Goal: Find specific page/section: Find specific page/section

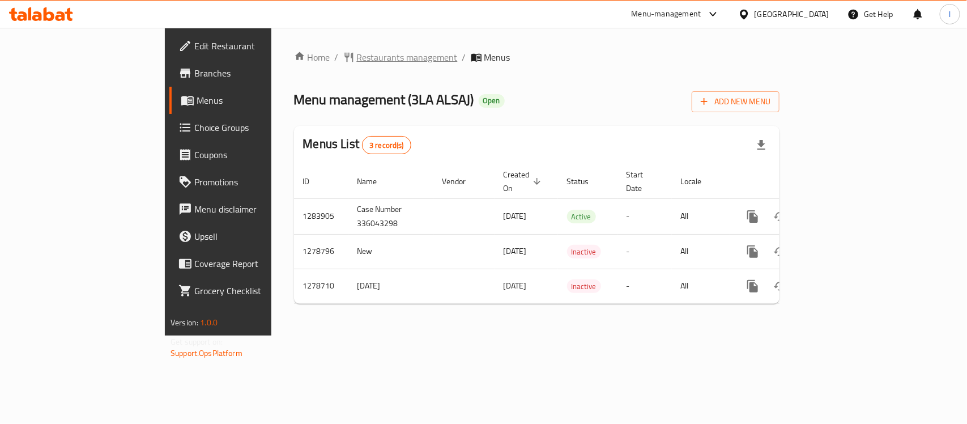
click at [357, 50] on span "Restaurants management" at bounding box center [407, 57] width 101 height 14
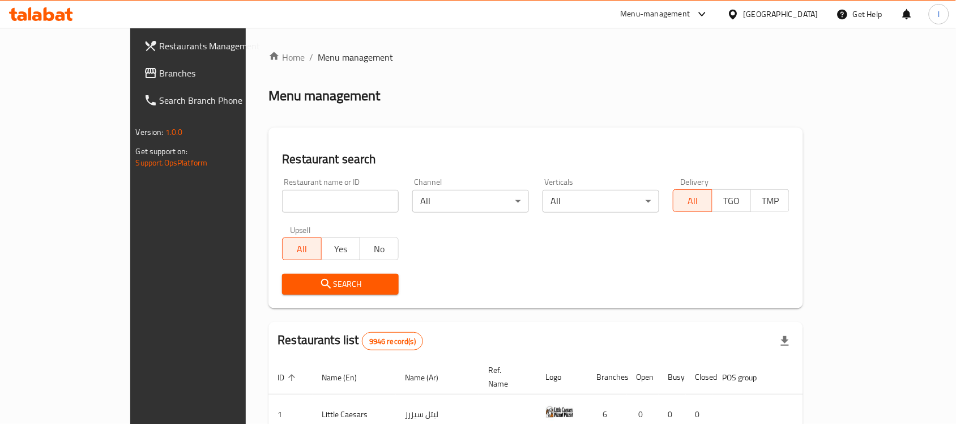
click at [282, 195] on input "search" at bounding box center [340, 201] width 117 height 23
paste input "693016"
type input "693016"
click button "Search" at bounding box center [340, 284] width 117 height 21
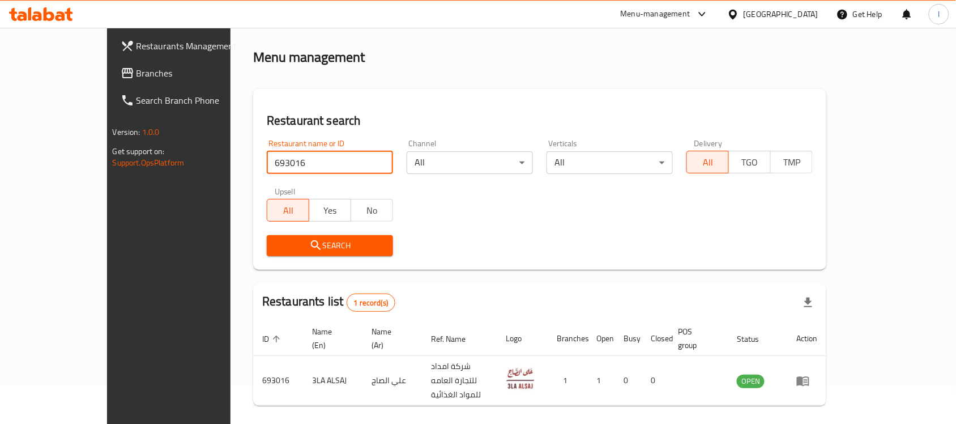
scroll to position [59, 0]
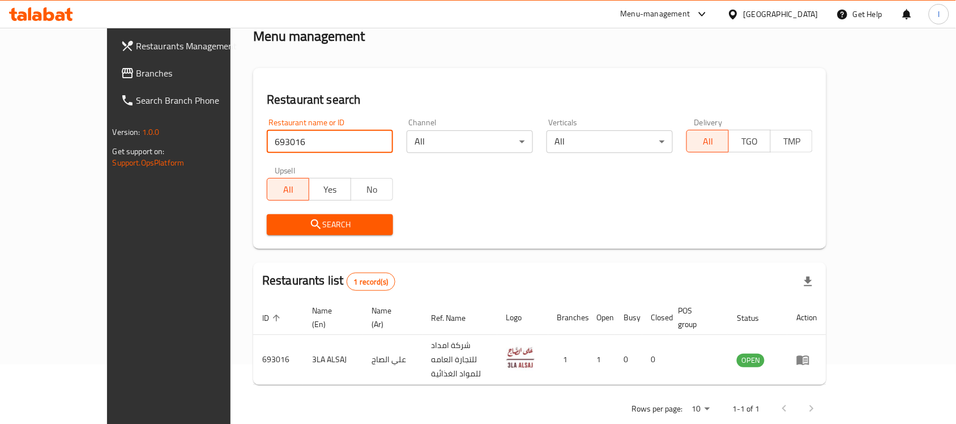
click at [137, 80] on span "Branches" at bounding box center [197, 73] width 121 height 14
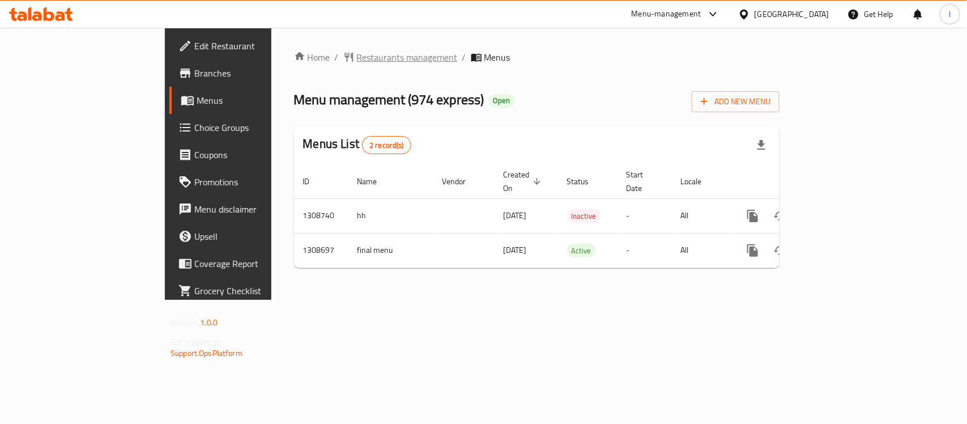
click at [357, 54] on span "Restaurants management" at bounding box center [407, 57] width 101 height 14
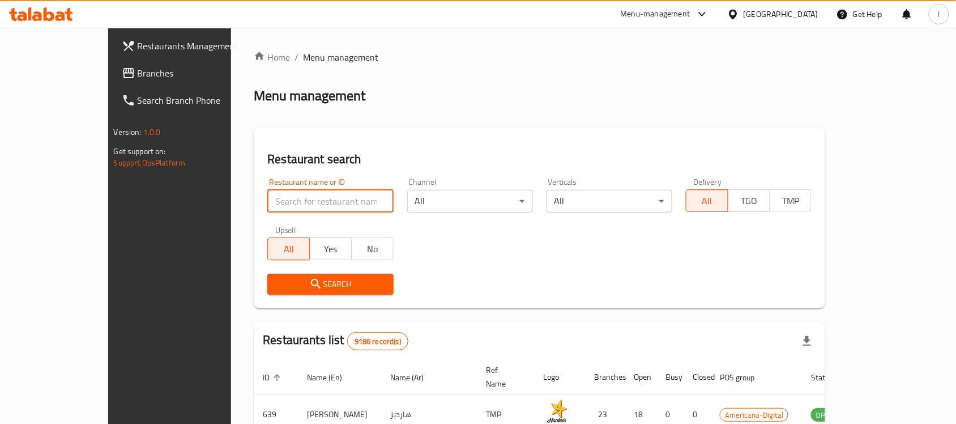
click at [287, 198] on input "search" at bounding box center [330, 201] width 126 height 23
paste input "704921"
type input "704921"
click button "Search" at bounding box center [330, 284] width 126 height 21
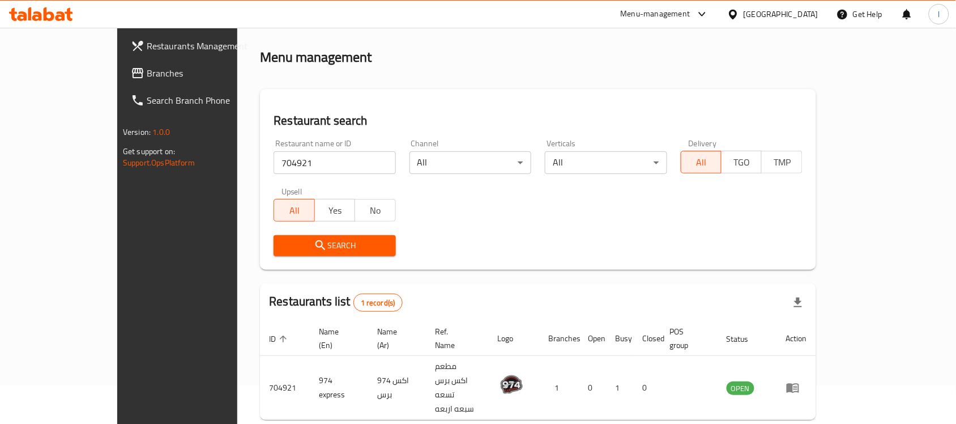
scroll to position [59, 0]
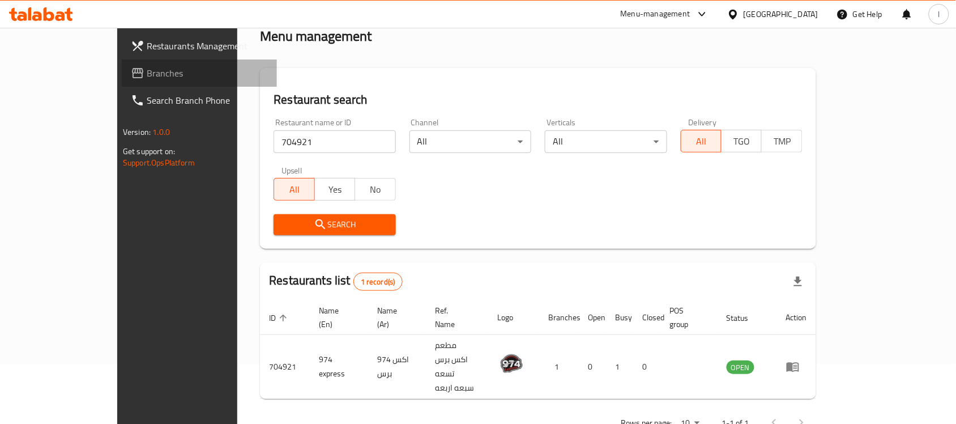
click at [147, 78] on span "Branches" at bounding box center [207, 73] width 121 height 14
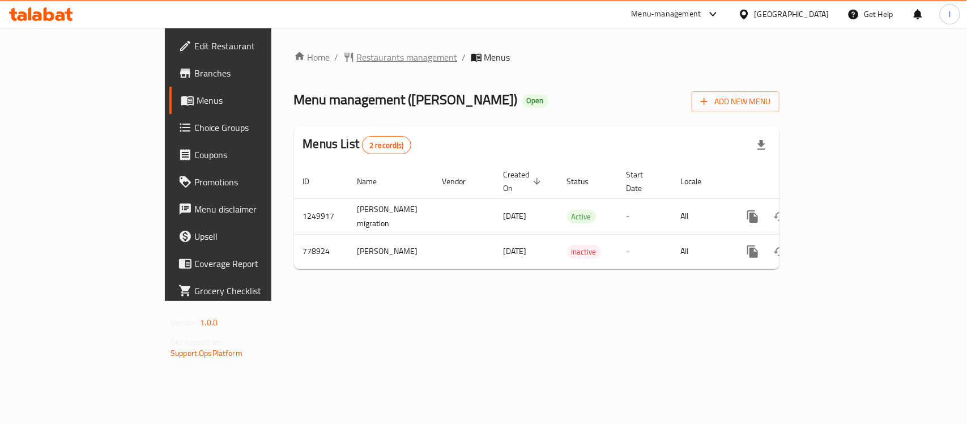
click at [357, 52] on span "Restaurants management" at bounding box center [407, 57] width 101 height 14
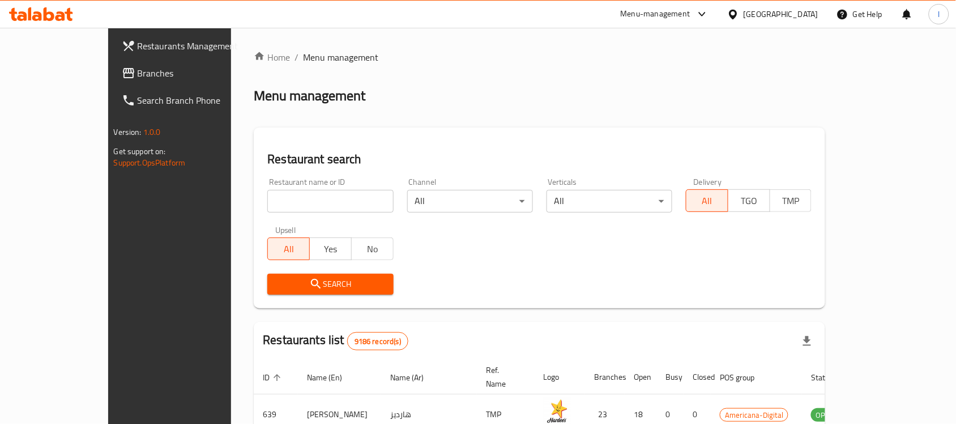
click at [287, 203] on input "search" at bounding box center [330, 201] width 126 height 23
paste input "652486"
type input "652486"
click button "Search" at bounding box center [330, 284] width 126 height 21
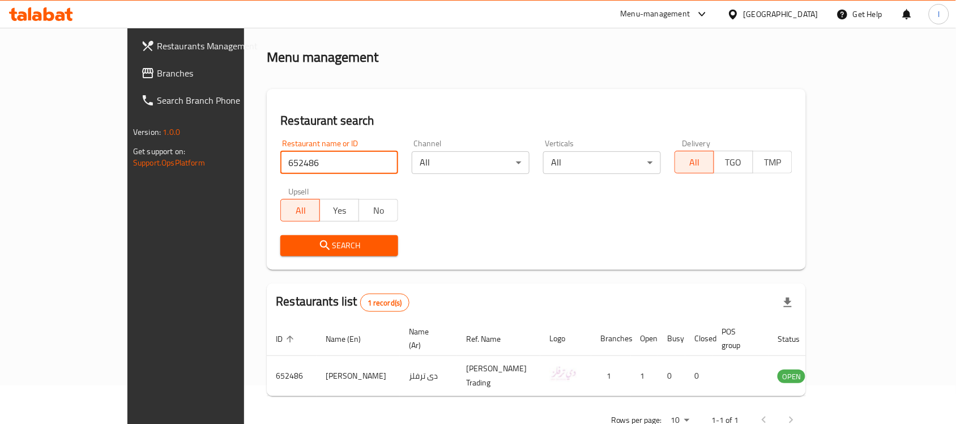
scroll to position [59, 0]
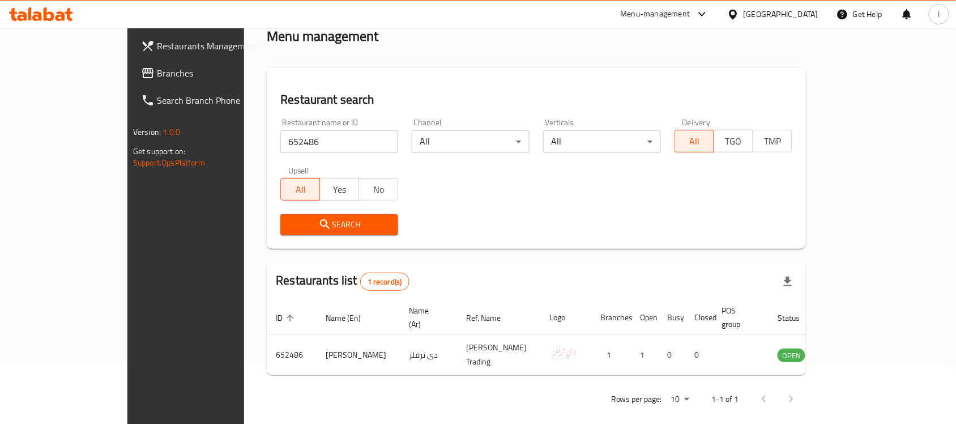
drag, startPoint x: 74, startPoint y: 67, endPoint x: 81, endPoint y: 66, distance: 6.9
click at [157, 67] on span "Branches" at bounding box center [217, 73] width 121 height 14
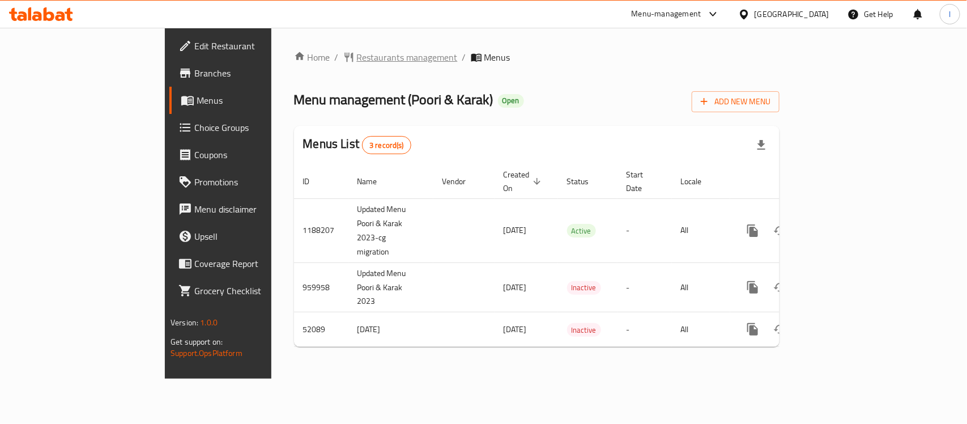
drag, startPoint x: 299, startPoint y: 69, endPoint x: 306, endPoint y: 57, distance: 13.2
click at [301, 63] on div "Home / Restaurants management / Menus Menu management ( Poori & Karak ) Open Ad…" at bounding box center [537, 202] width 486 height 305
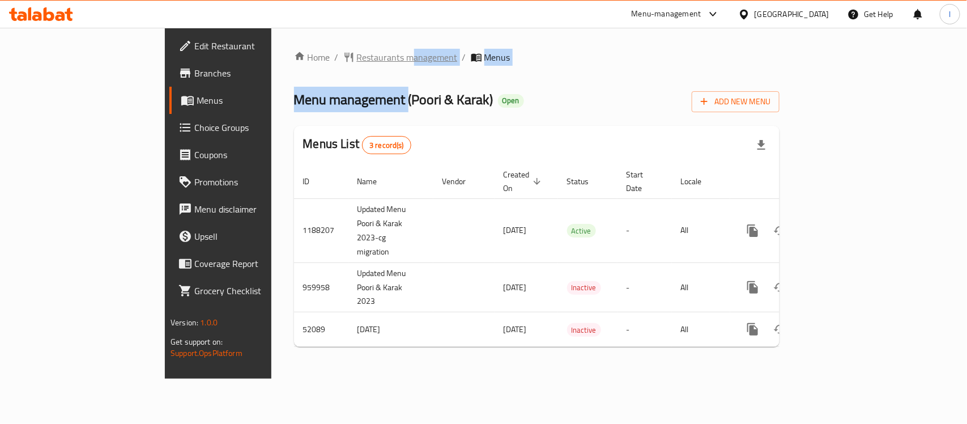
click at [357, 54] on span "Restaurants management" at bounding box center [407, 57] width 101 height 14
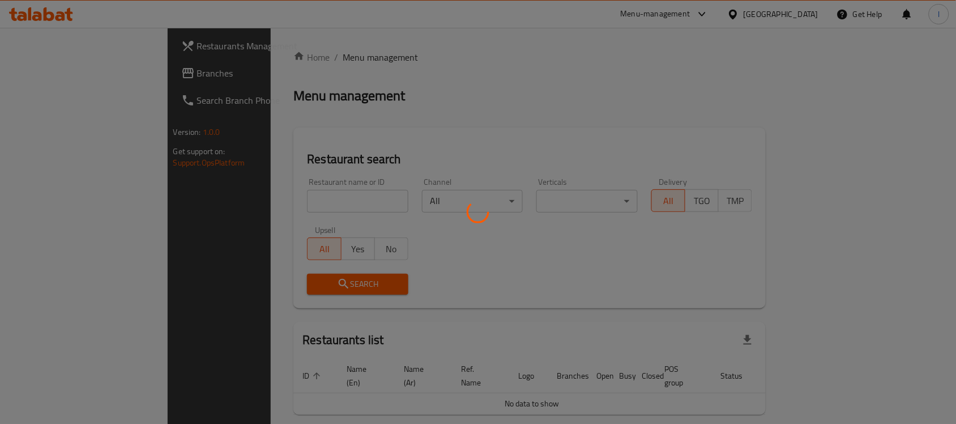
click at [258, 199] on div at bounding box center [478, 212] width 956 height 424
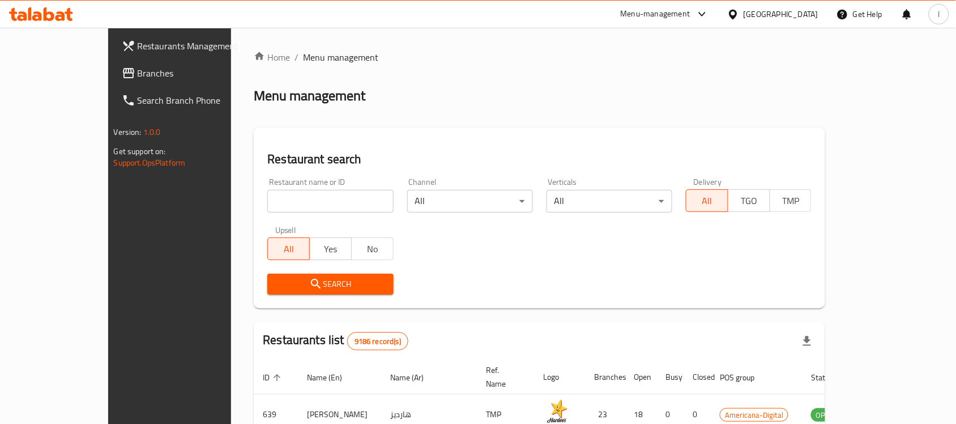
click at [267, 199] on input "search" at bounding box center [330, 201] width 126 height 23
paste input "2793"
type input "2793"
click at [304, 278] on span "Search" at bounding box center [331, 284] width 108 height 14
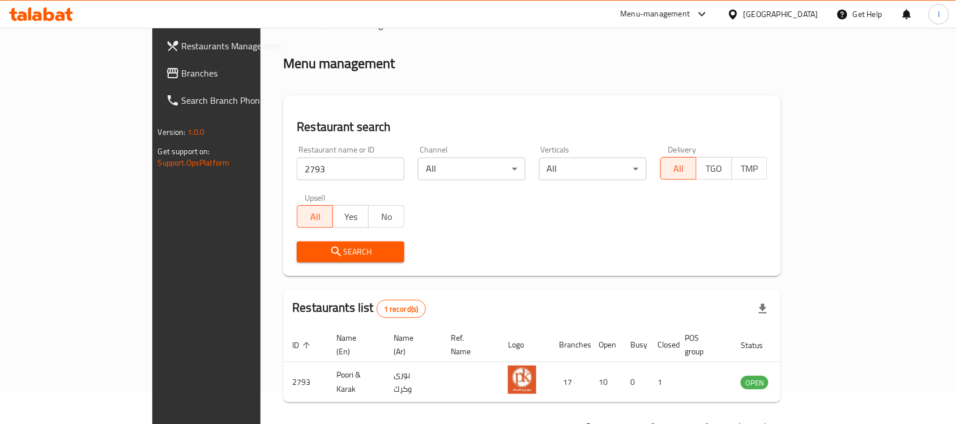
scroll to position [59, 0]
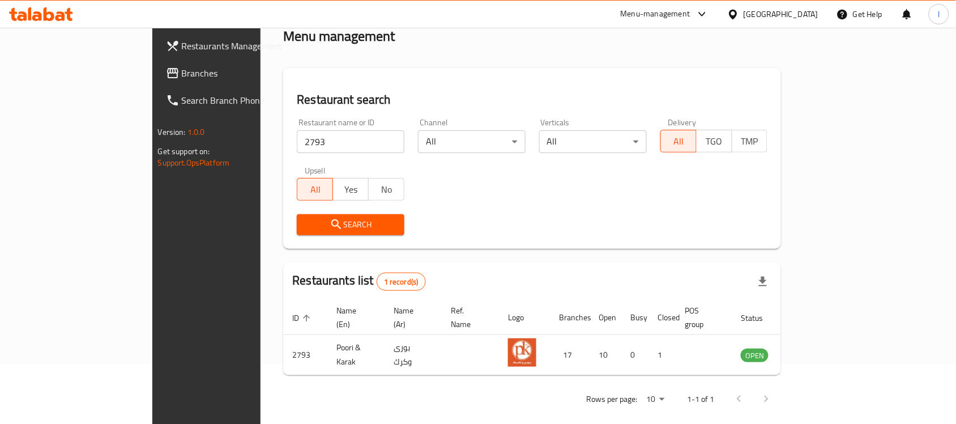
click at [182, 71] on span "Branches" at bounding box center [242, 73] width 121 height 14
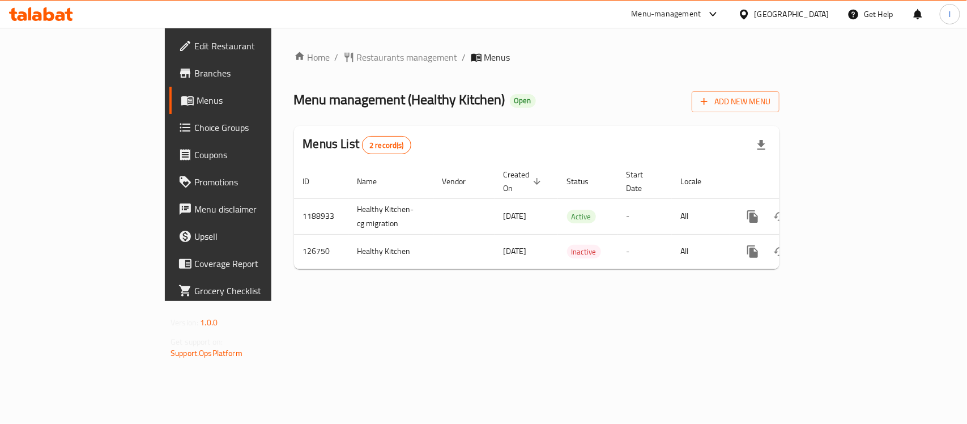
click at [471, 60] on icon "breadcrumb" at bounding box center [476, 57] width 11 height 11
click at [298, 47] on div "Home / Restaurants management / Menus Menu management ( Healthy Kitchen ) Open …" at bounding box center [536, 164] width 531 height 273
click at [357, 61] on span "Restaurants management" at bounding box center [407, 57] width 101 height 14
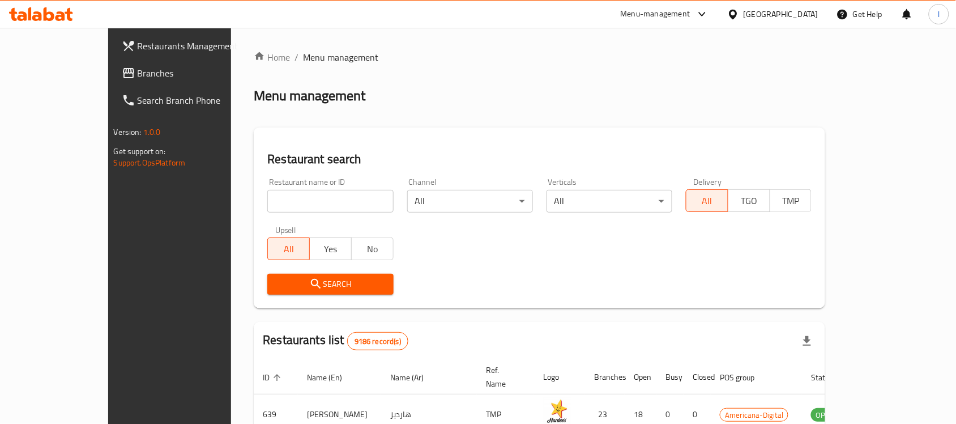
click at [290, 202] on input "search" at bounding box center [330, 201] width 126 height 23
paste input "609262"
type input "609262"
click button "Search" at bounding box center [330, 284] width 126 height 21
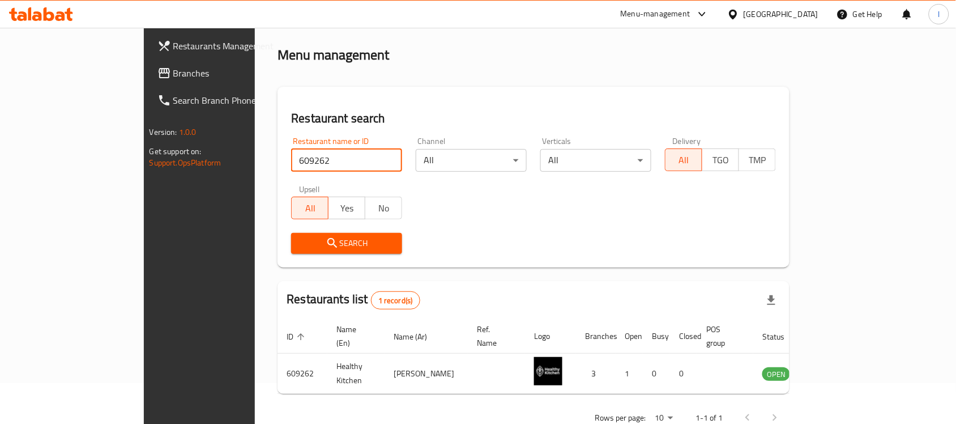
scroll to position [59, 0]
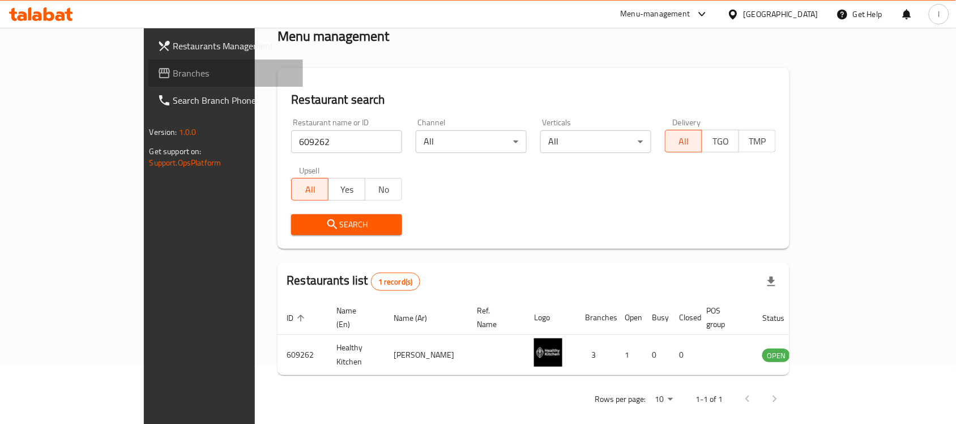
click at [173, 70] on span "Branches" at bounding box center [233, 73] width 121 height 14
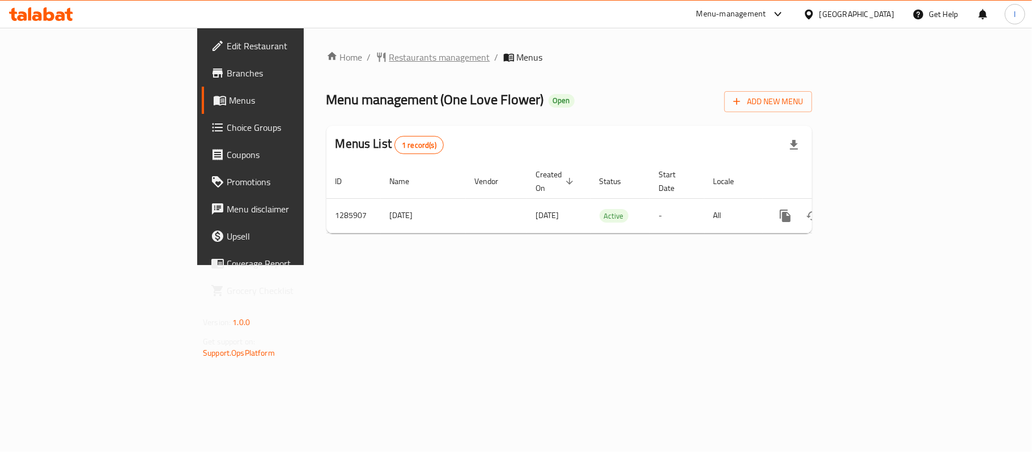
click at [389, 52] on span "Restaurants management" at bounding box center [439, 57] width 101 height 14
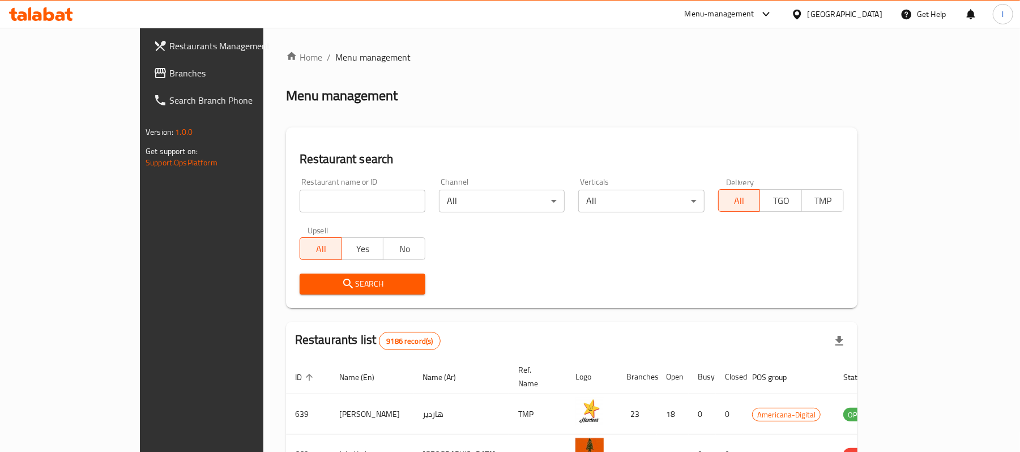
click at [303, 193] on input "search" at bounding box center [363, 201] width 126 height 23
paste input "696141"
type input "696141"
click button "Search" at bounding box center [363, 284] width 126 height 21
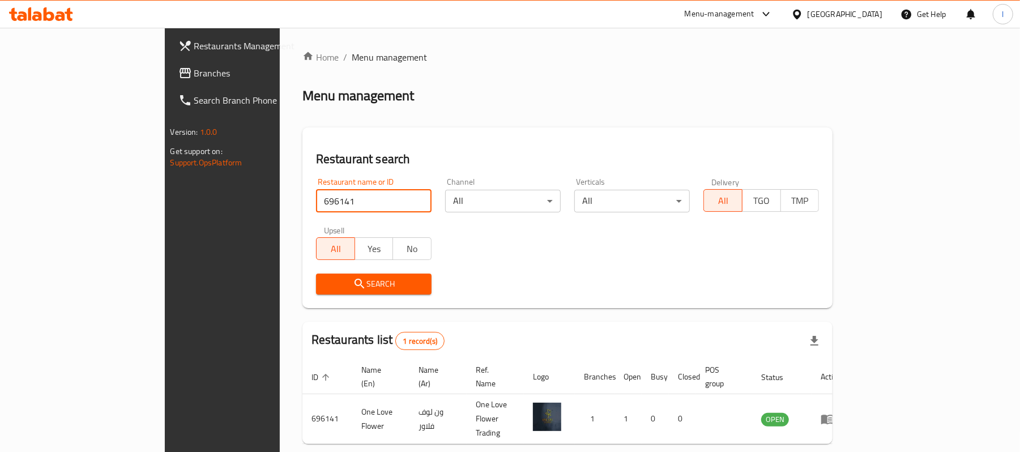
click at [194, 75] on span "Branches" at bounding box center [260, 73] width 132 height 14
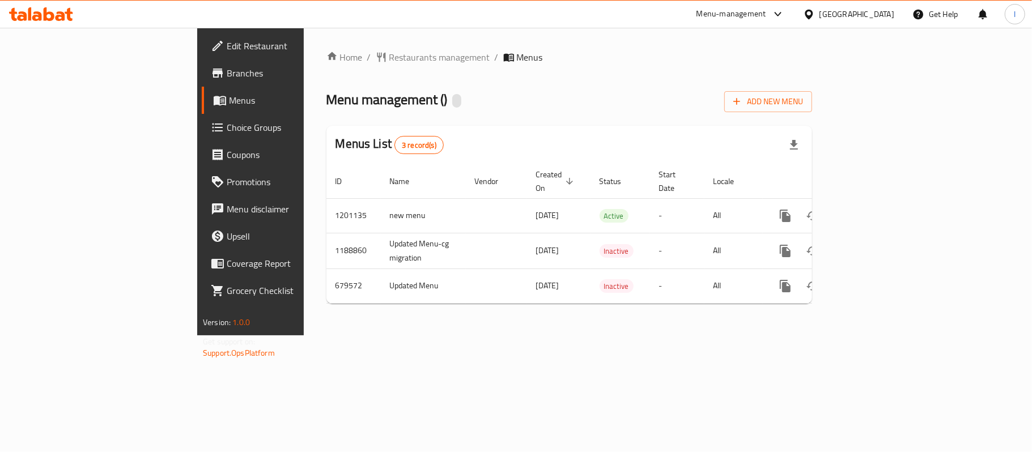
click at [456, 34] on div at bounding box center [516, 226] width 1032 height 452
click at [389, 62] on span "Restaurants management" at bounding box center [439, 57] width 101 height 14
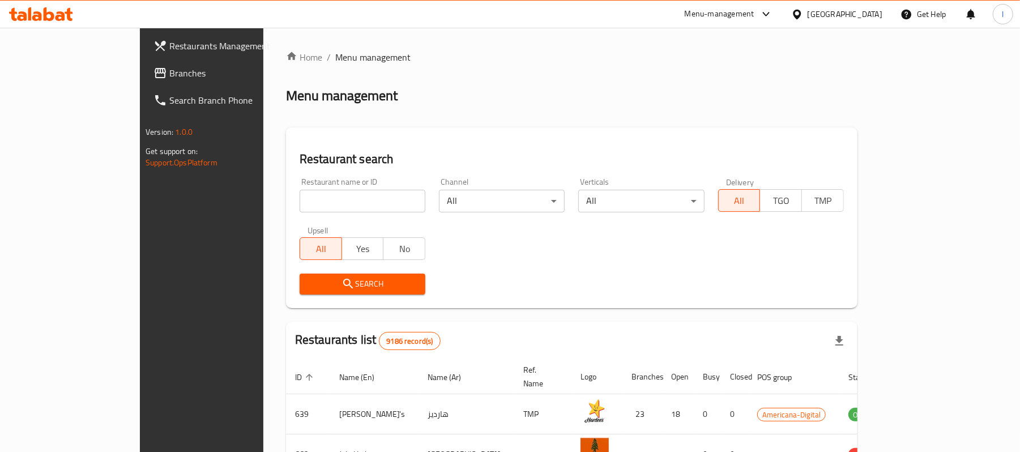
click at [320, 187] on div "Restaurant name or ID Restaurant name or ID" at bounding box center [363, 195] width 126 height 35
click at [318, 198] on input "search" at bounding box center [363, 201] width 126 height 23
paste input "641640"
type input "641640"
click at [381, 279] on span "Search" at bounding box center [363, 284] width 108 height 14
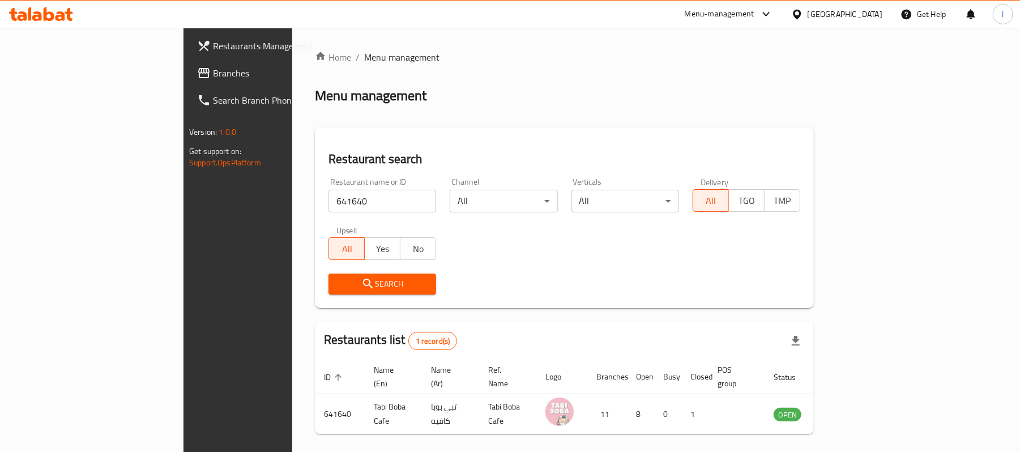
scroll to position [32, 0]
